Goal: Book appointment/travel/reservation

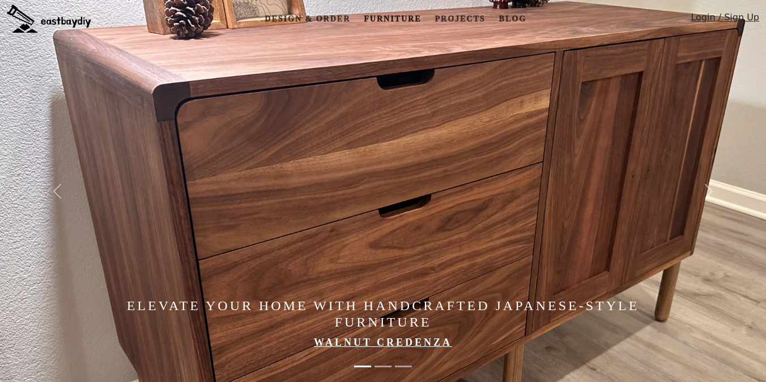
click at [379, 18] on link "Furniture" at bounding box center [392, 18] width 66 height 21
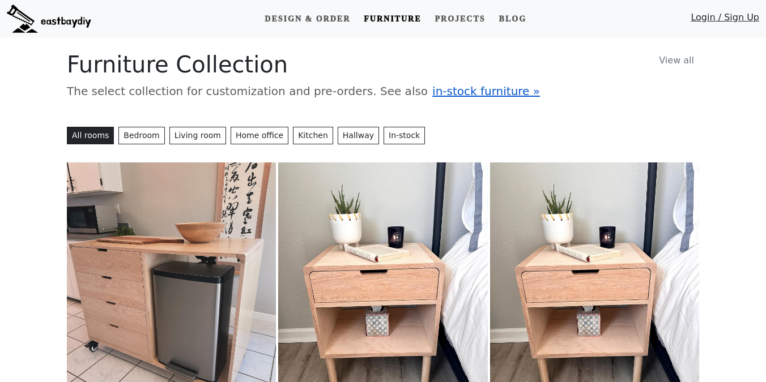
click at [432, 87] on span "in-stock furniture »" at bounding box center [486, 91] width 108 height 14
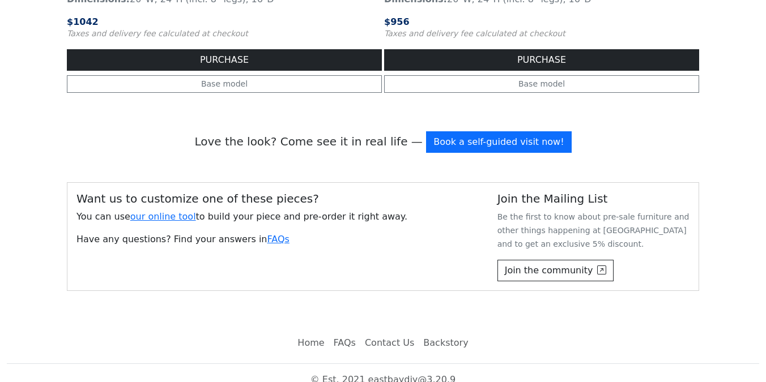
scroll to position [1859, 0]
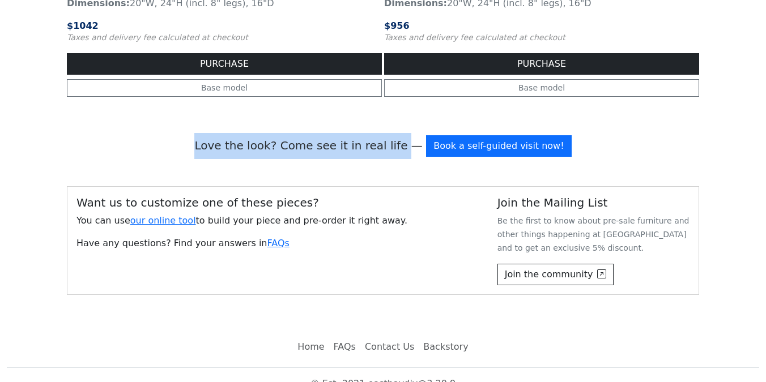
drag, startPoint x: 216, startPoint y: 136, endPoint x: 407, endPoint y: 136, distance: 190.3
click at [407, 136] on p "Love the look? Come see it in real life — Book a self-guided visit now!" at bounding box center [383, 146] width 632 height 26
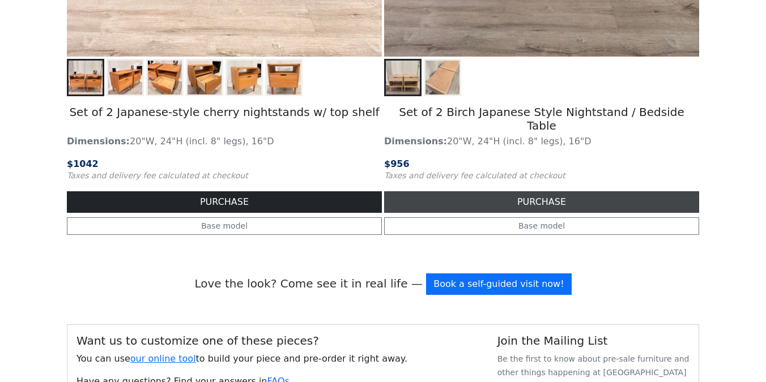
scroll to position [1863, 0]
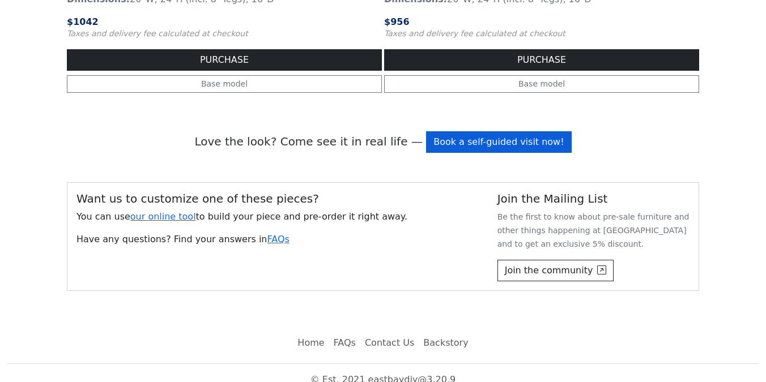
click at [437, 133] on link "Book a self-guided visit now!" at bounding box center [498, 142] width 145 height 22
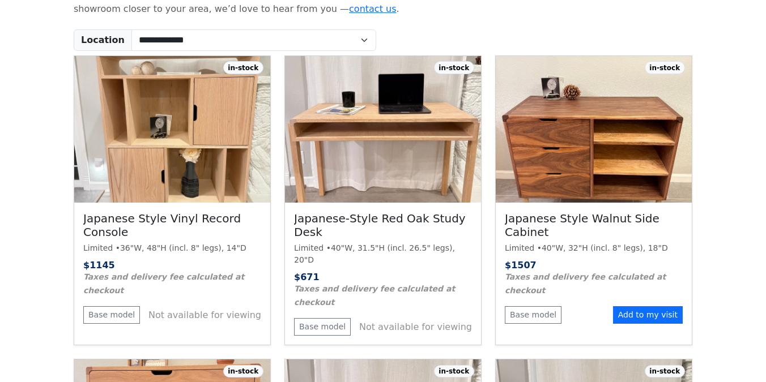
scroll to position [455, 0]
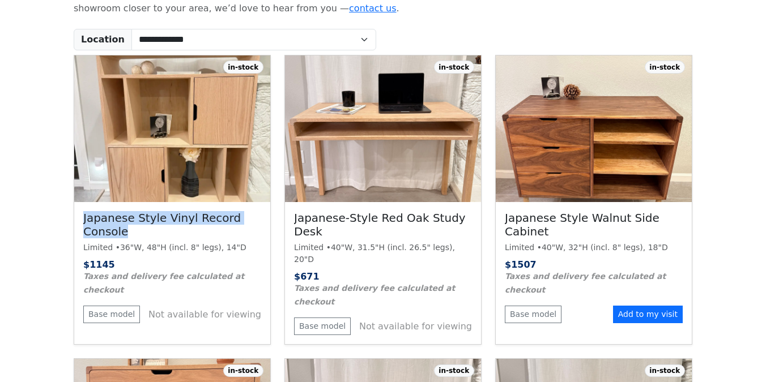
drag, startPoint x: 85, startPoint y: 220, endPoint x: 146, endPoint y: 228, distance: 61.1
click at [146, 228] on h3 "Japanese Style Vinyl Record Console" at bounding box center [172, 225] width 178 height 28
click at [163, 233] on h3 "Japanese Style Vinyl Record Console" at bounding box center [172, 225] width 178 height 28
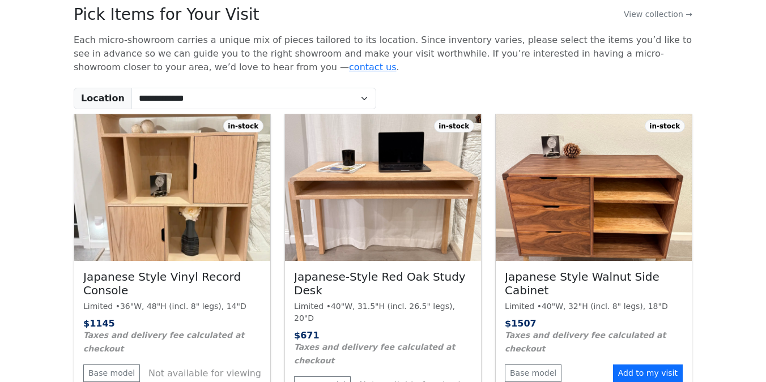
scroll to position [0, 0]
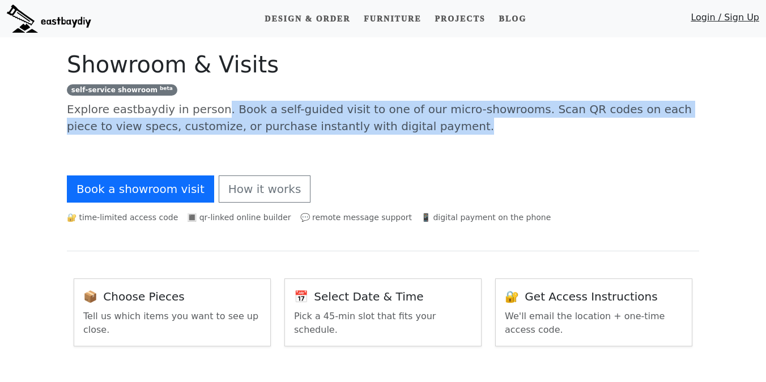
drag, startPoint x: 206, startPoint y: 111, endPoint x: 397, endPoint y: 123, distance: 191.8
click at [397, 122] on p "Explore eastbaydiy in person. Book a self-guided visit to one of our micro-show…" at bounding box center [383, 118] width 632 height 34
click at [397, 123] on p "Explore eastbaydiy in person. Book a self-guided visit to one of our micro-show…" at bounding box center [383, 118] width 632 height 34
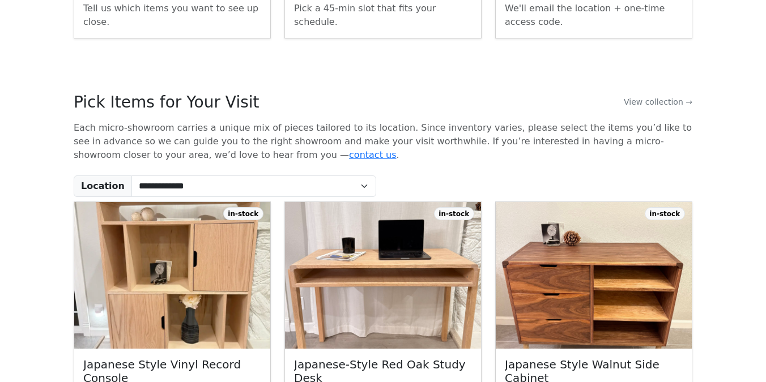
scroll to position [338, 0]
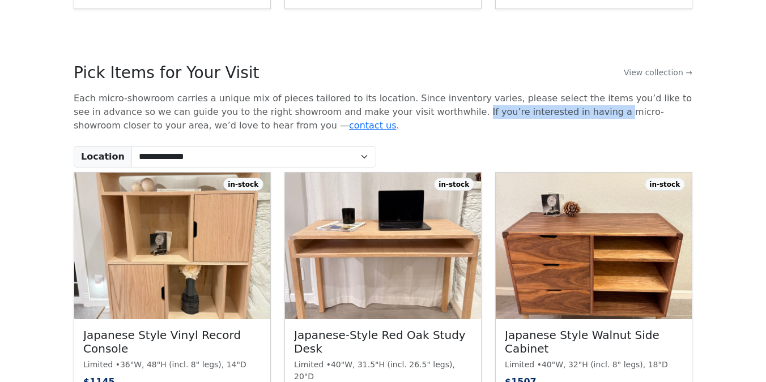
drag, startPoint x: 384, startPoint y: 110, endPoint x: 509, endPoint y: 117, distance: 124.8
click at [509, 117] on p "Each micro-showroom carries a unique mix of pieces tailored to its location. Si…" at bounding box center [383, 112] width 618 height 41
click at [507, 121] on p "Each micro-showroom carries a unique mix of pieces tailored to its location. Si…" at bounding box center [383, 112] width 618 height 41
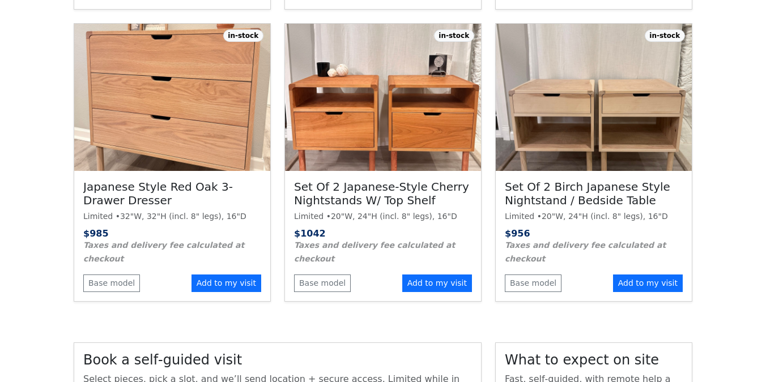
scroll to position [942, 0]
